Goal: Find specific page/section: Find specific page/section

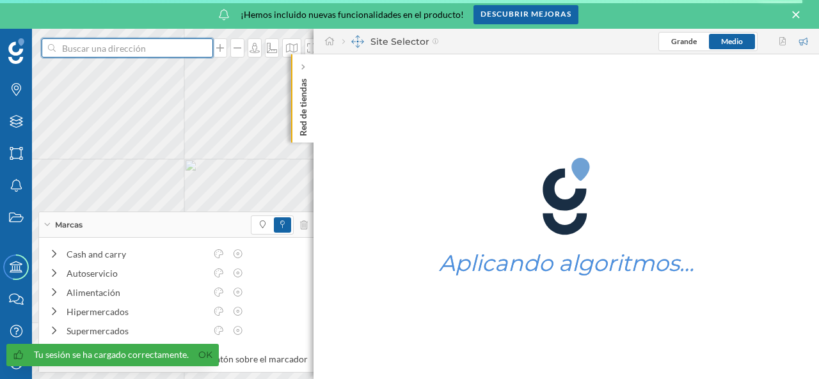
click at [167, 52] on input at bounding box center [127, 47] width 143 height 19
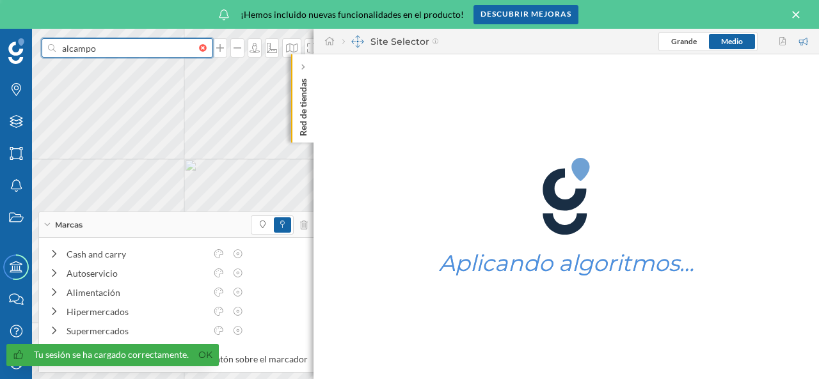
type input "alcampo"
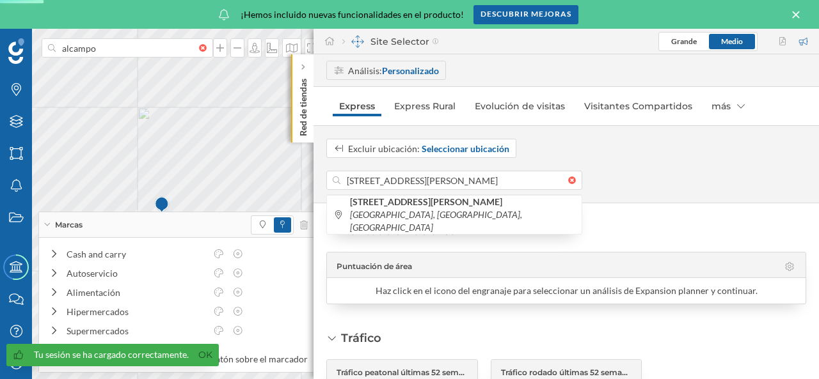
scroll to position [0, 34]
type input "[STREET_ADDRESS][PERSON_NAME]"
click at [167, 52] on input "alcampo" at bounding box center [127, 47] width 143 height 19
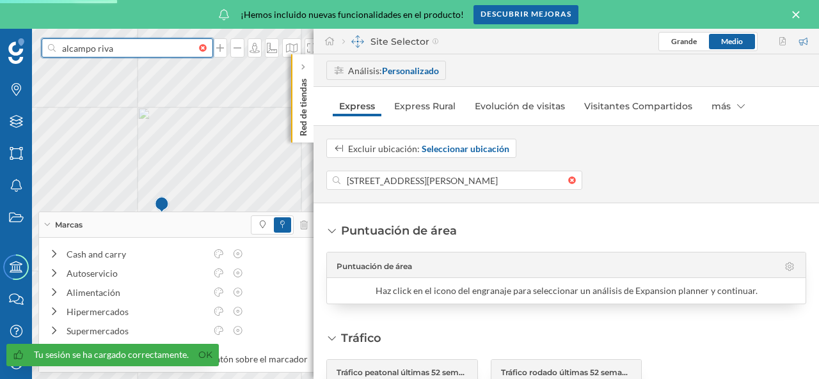
type input "[PERSON_NAME]"
click at [209, 51] on div at bounding box center [206, 48] width 14 height 8
click at [199, 51] on input at bounding box center [127, 47] width 143 height 19
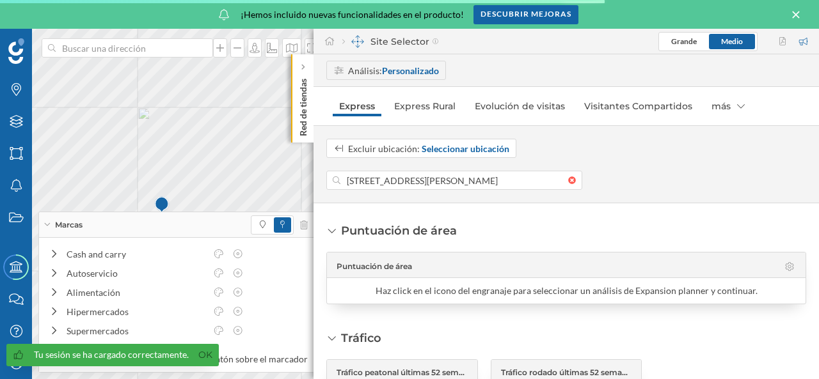
click at [792, 17] on icon at bounding box center [796, 15] width 14 height 12
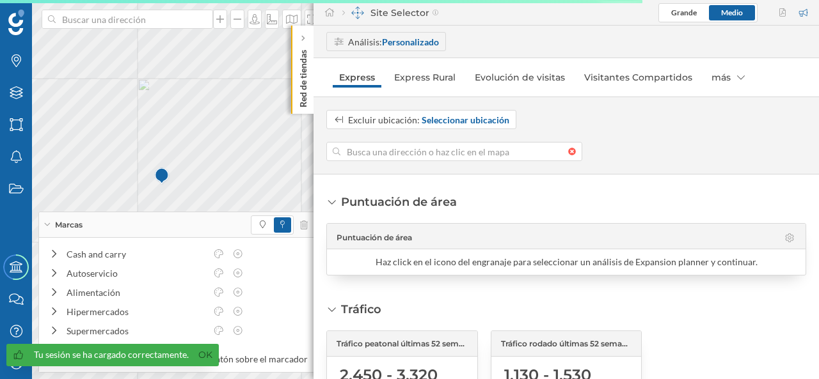
click at [572, 152] on div at bounding box center [575, 152] width 14 height 8
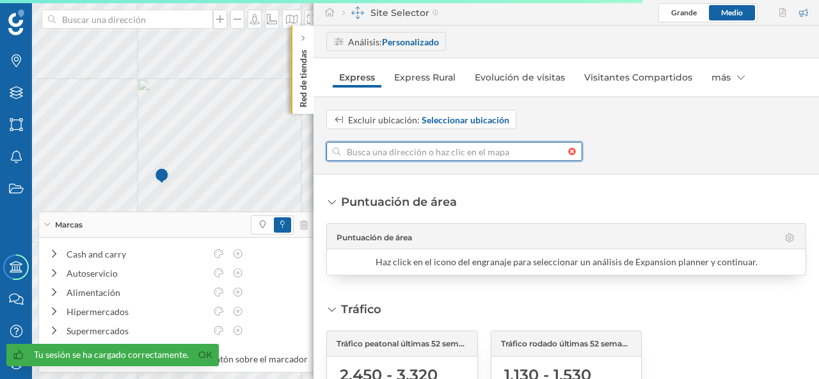
click at [568, 152] on input at bounding box center [454, 151] width 228 height 19
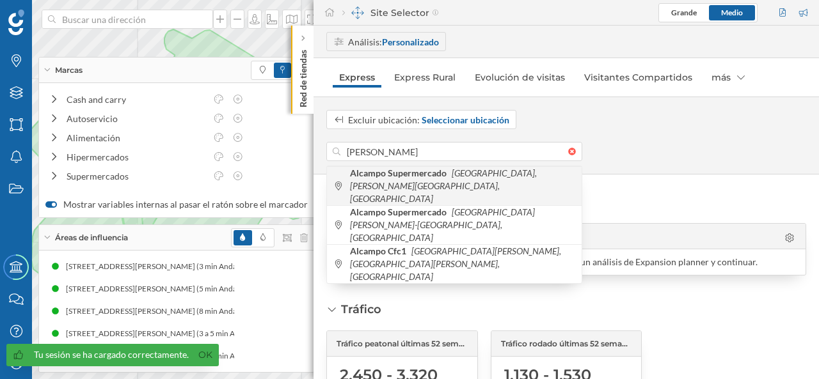
click at [448, 171] on span "Alcampo Supermercado [GEOGRAPHIC_DATA], [PERSON_NAME][GEOGRAPHIC_DATA], [GEOGRA…" at bounding box center [462, 186] width 225 height 38
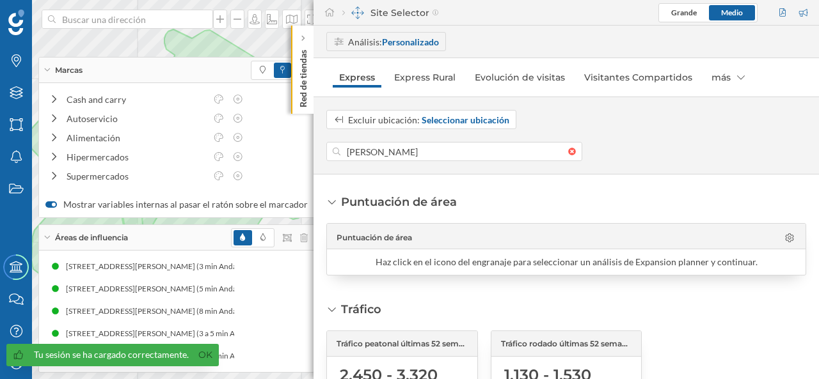
type input "Centro Comercial [PERSON_NAME] Centro [STREET_ADDRESS][PERSON_NAME]"
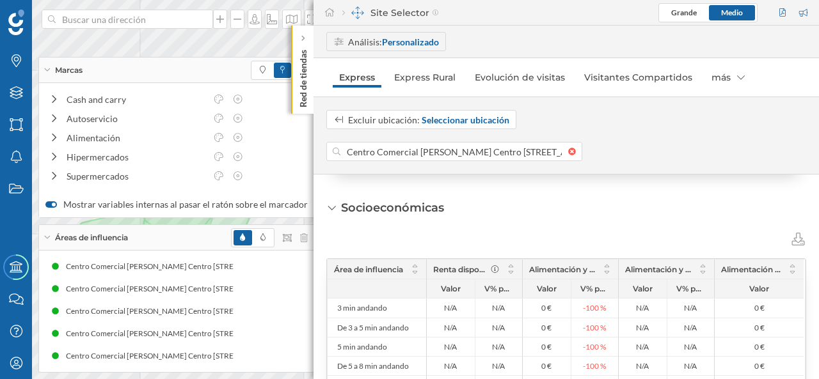
scroll to position [681, 0]
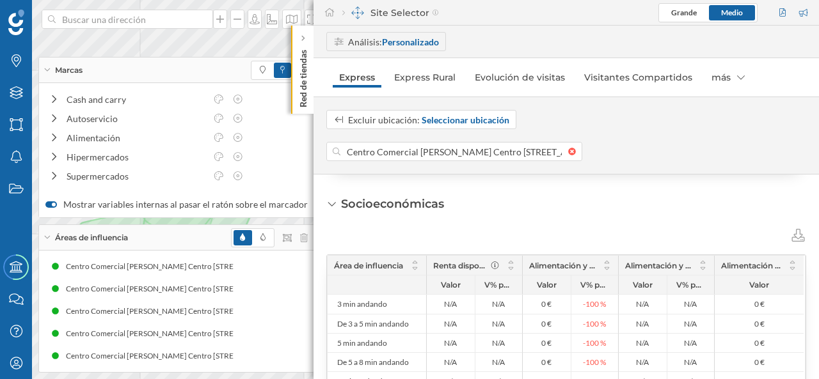
click at [310, 47] on div "Red de tiendas" at bounding box center [302, 70] width 22 height 88
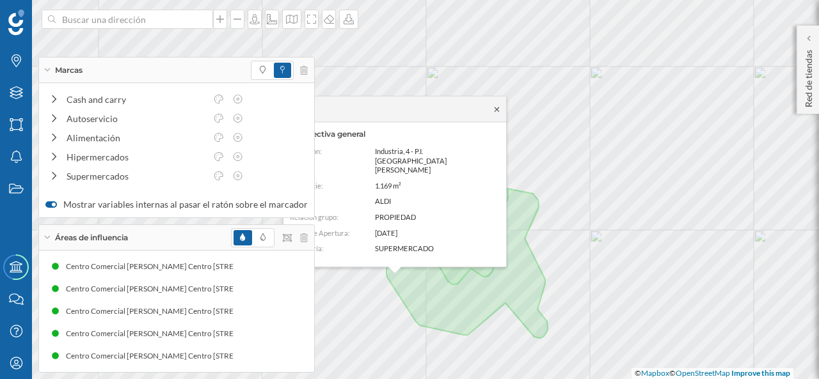
click at [496, 111] on icon at bounding box center [497, 109] width 4 height 4
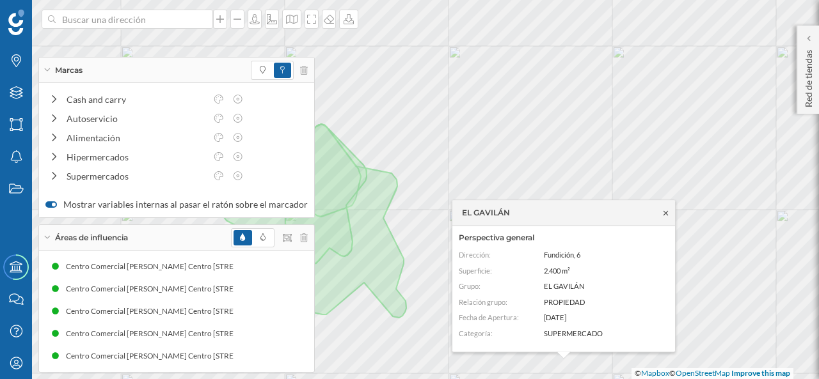
click at [667, 212] on icon at bounding box center [665, 212] width 4 height 4
